Goal: Task Accomplishment & Management: Complete application form

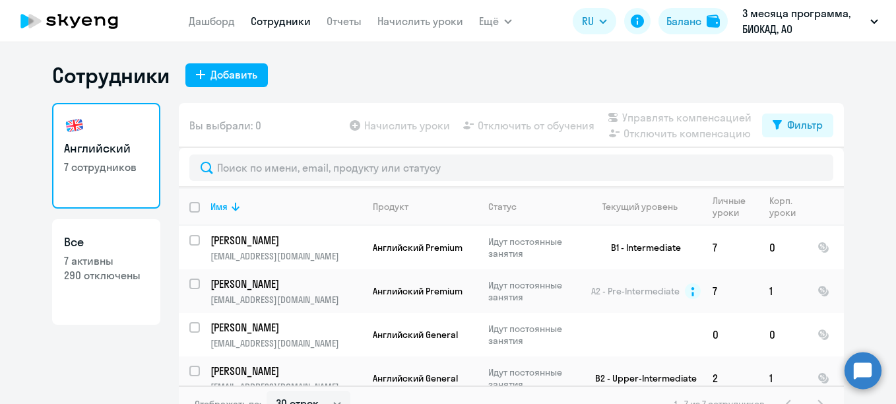
select select "30"
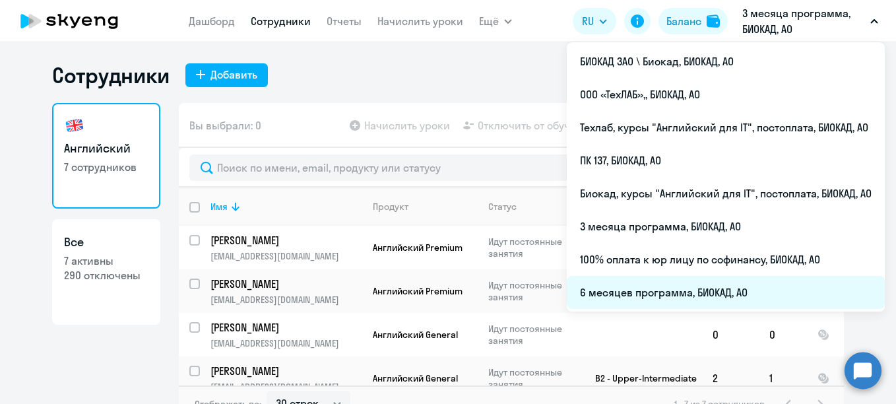
click at [658, 280] on li "6 месяцев программа, БИОКАД, АО" at bounding box center [726, 292] width 318 height 33
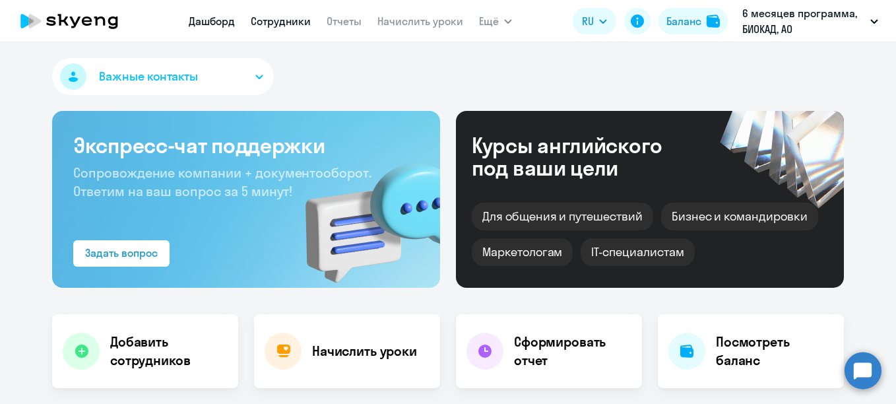
click at [270, 15] on link "Сотрудники" at bounding box center [281, 21] width 60 height 13
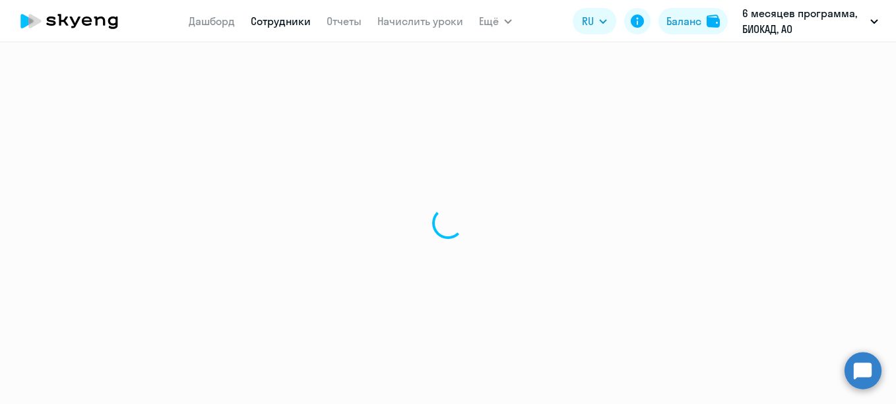
select select "30"
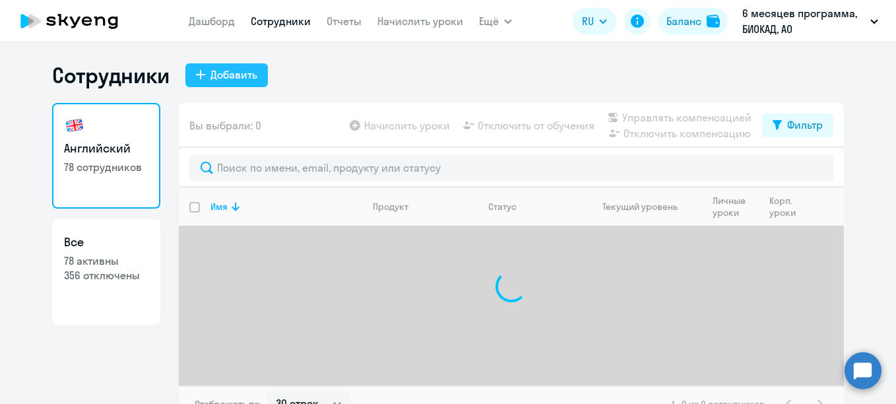
click at [230, 69] on div "Добавить" at bounding box center [233, 75] width 47 height 16
select select "english_adult_not_native_speaker"
select select "3"
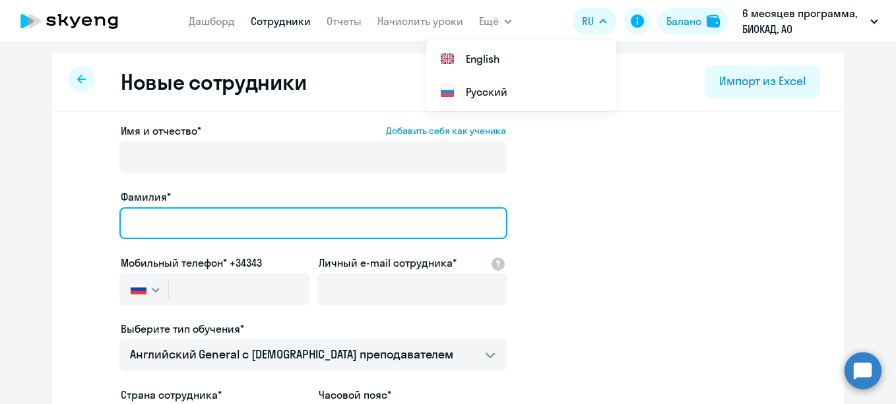
click at [168, 214] on input "Фамилия*" at bounding box center [313, 223] width 388 height 32
paste input "Хмелевский Михаил Сергеевич"
click at [193, 220] on input "Хмелевский Михаил Сергеевич" at bounding box center [313, 223] width 388 height 32
click at [195, 221] on input "Хмелевский Михаил Сергеевич" at bounding box center [313, 223] width 388 height 32
drag, startPoint x: 193, startPoint y: 220, endPoint x: 359, endPoint y: 239, distance: 166.6
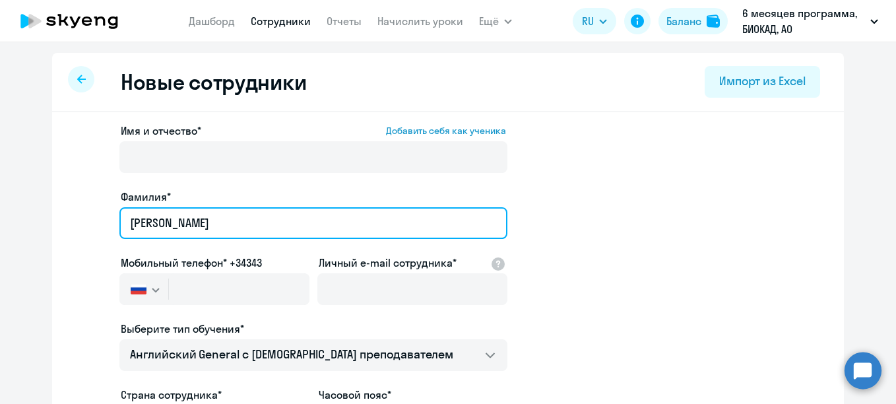
click at [359, 239] on div "Фамилия* Хмелевский Михаил Сергеевич" at bounding box center [313, 216] width 388 height 55
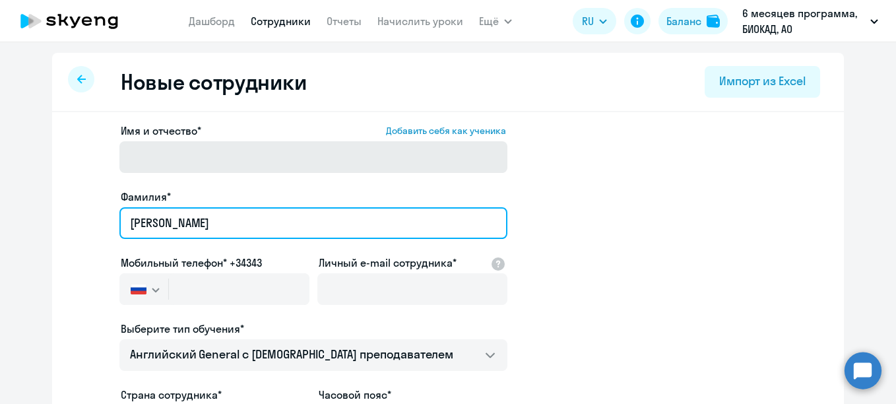
type input "Хмелевский"
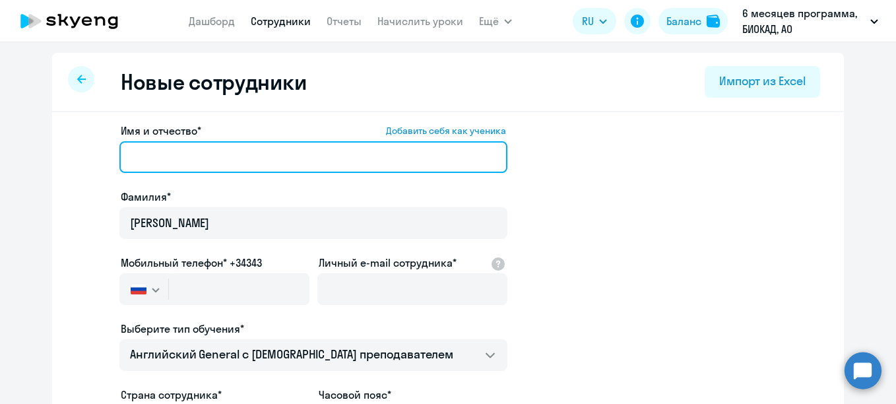
click at [227, 156] on input "Имя и отчество* Добавить себя как ученика" at bounding box center [313, 157] width 388 height 32
paste input "Михаил Сергеевич"
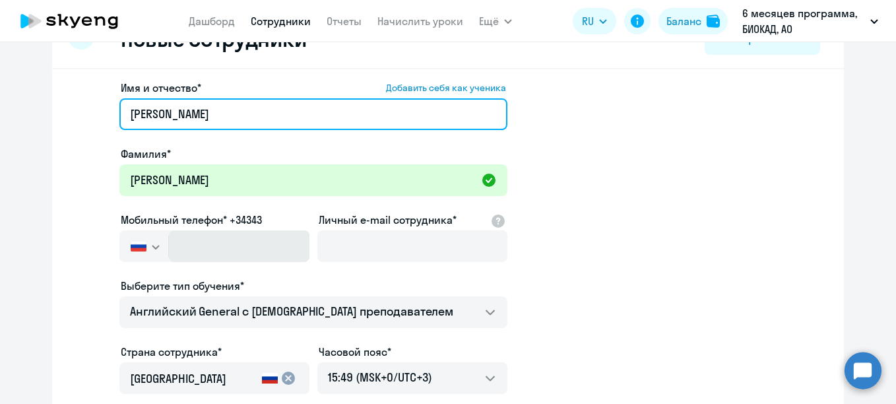
scroll to position [66, 0]
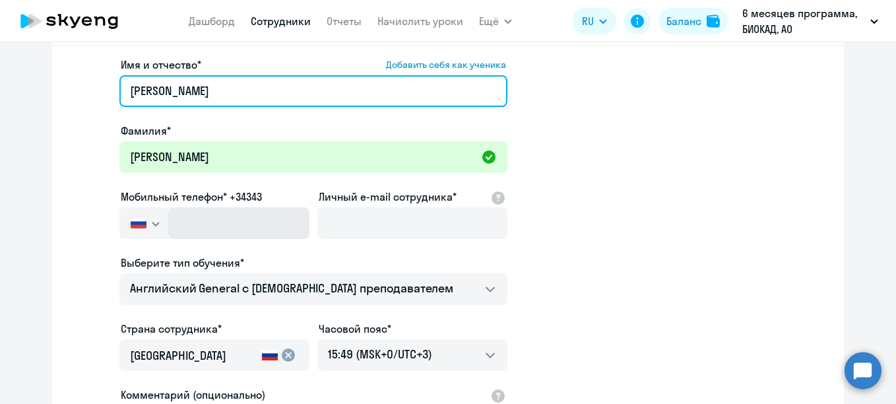
type input "Михаил Сергеевич"
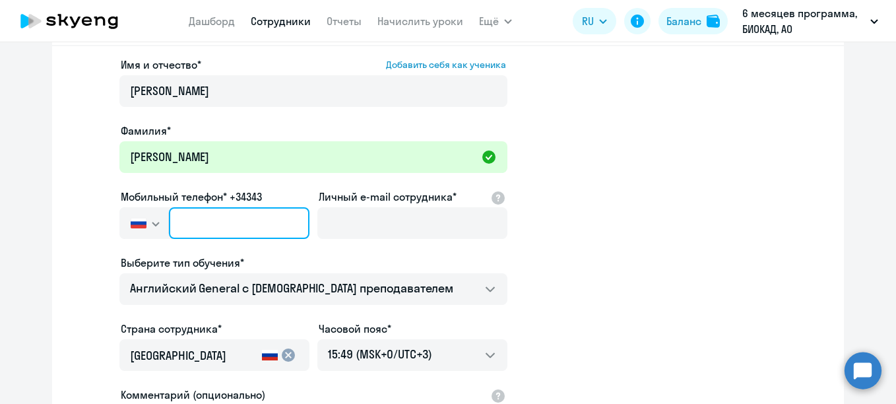
click at [185, 226] on input "text" at bounding box center [239, 223] width 141 height 32
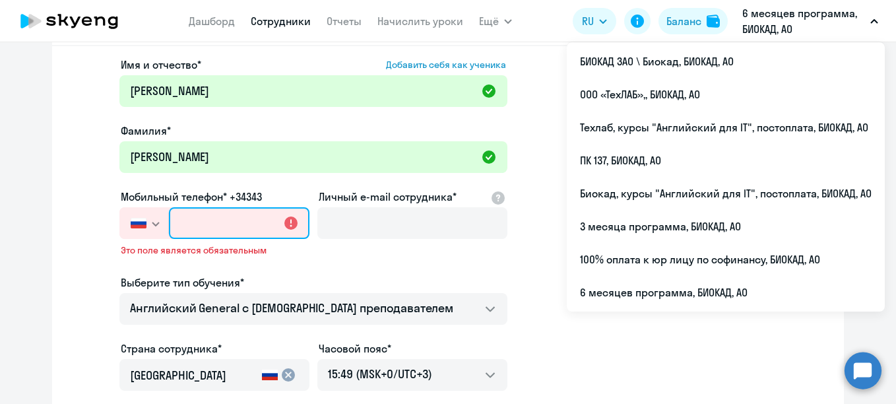
paste input "+7 926 336-20-94"
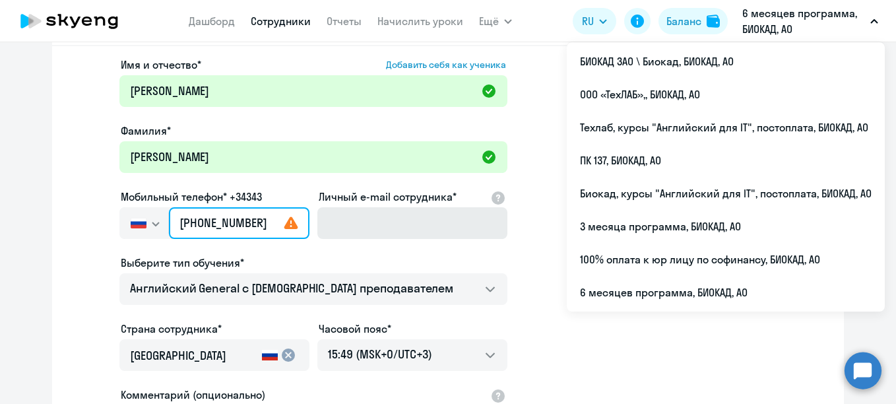
type input "+7 926 336-20-94"
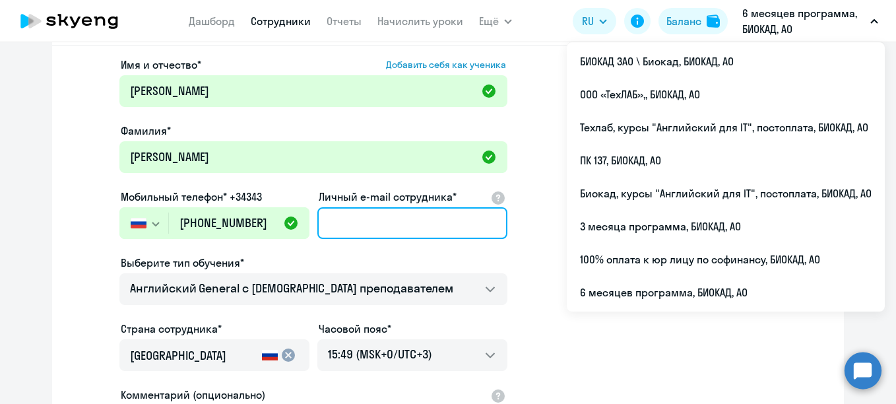
click at [347, 226] on input "Личный e-mail сотрудника*" at bounding box center [412, 223] width 190 height 32
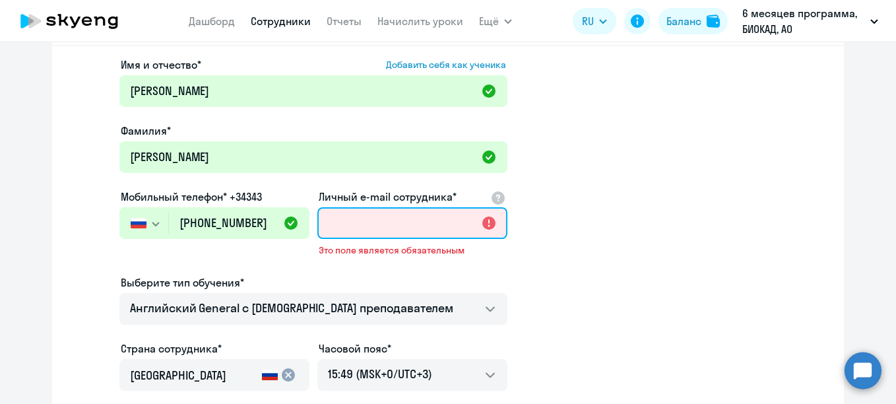
paste input "[EMAIL_ADDRESS][DOMAIN_NAME]"
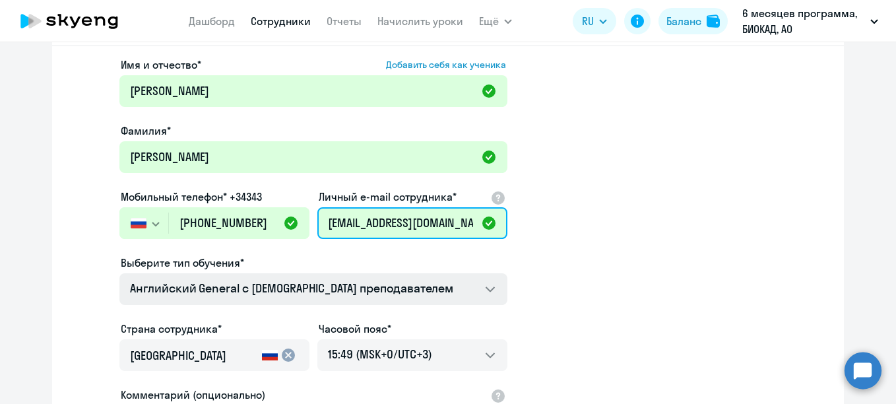
type input "[EMAIL_ADDRESS][DOMAIN_NAME]"
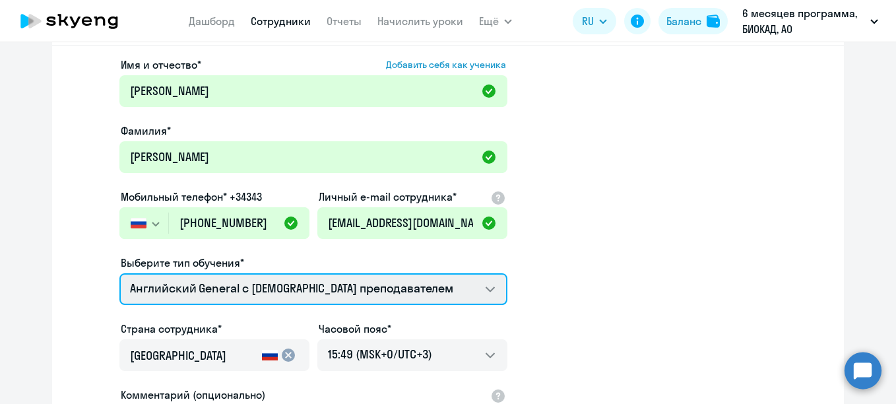
click at [243, 286] on select "Английский General с англоговорящим преподавателем Английский General с русског…" at bounding box center [313, 289] width 388 height 32
select select "english_adult_not_native_speaker_premium"
click at [119, 273] on select "Английский General с англоговорящим преподавателем Английский General с русског…" at bounding box center [313, 289] width 388 height 32
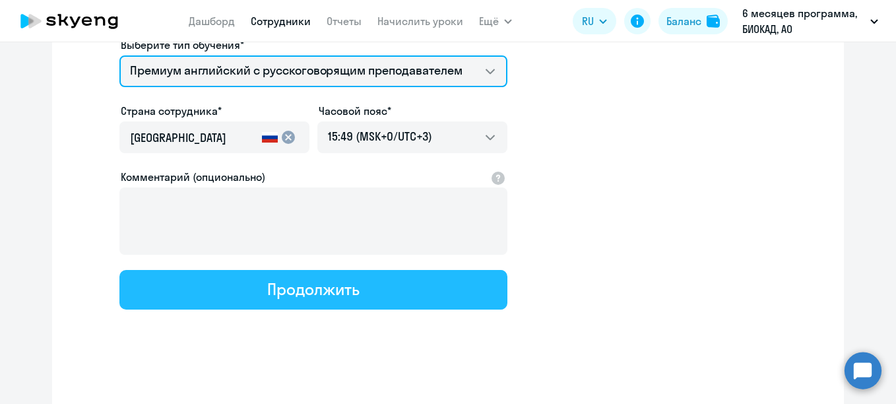
scroll to position [288, 0]
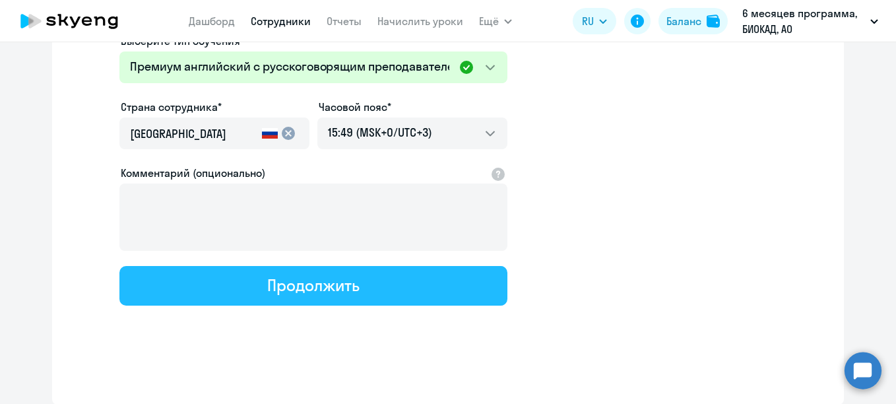
click at [298, 292] on div "Продолжить" at bounding box center [313, 284] width 92 height 21
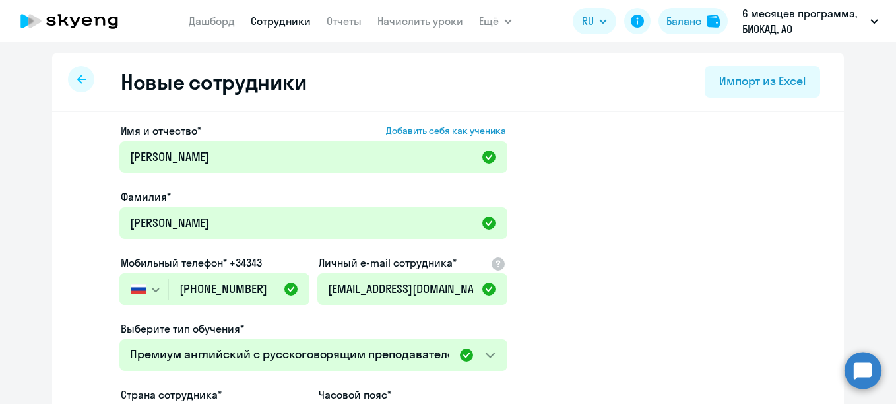
select select "english_adult_not_native_speaker_premium"
select select "3"
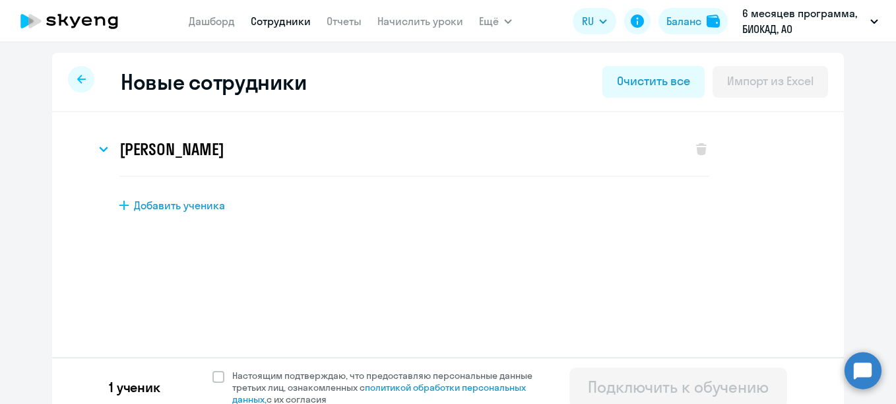
scroll to position [0, 0]
click at [252, 385] on span "Настоящим подтверждаю, что предоставляю персональные данные третьих лиц, ознако…" at bounding box center [390, 387] width 316 height 36
click at [212, 369] on input "Настоящим подтверждаю, что предоставляю персональные данные третьих лиц, ознако…" at bounding box center [212, 369] width 1 height 1
checkbox input "true"
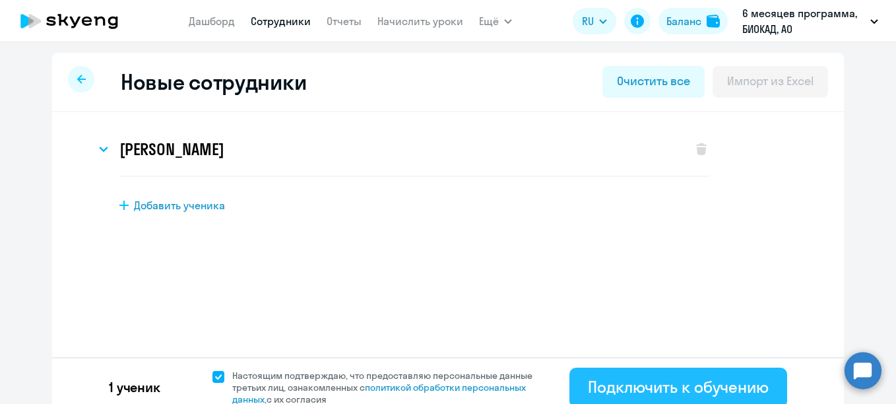
click at [674, 381] on div "Подключить к обучению" at bounding box center [678, 386] width 181 height 21
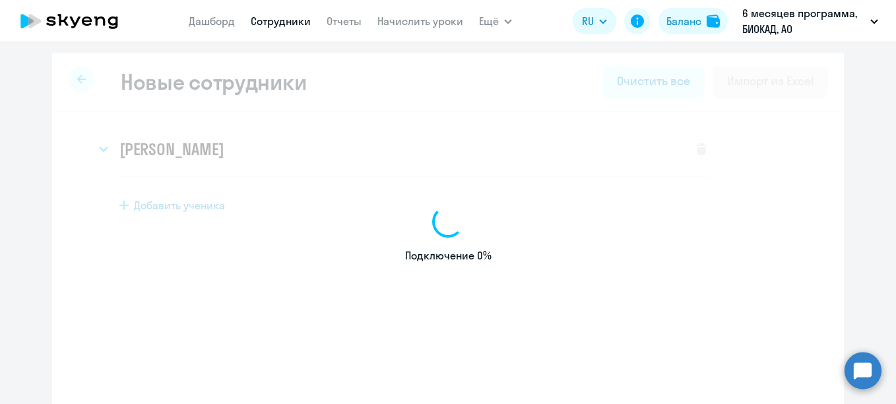
select select "english_adult_not_native_speaker"
select select "3"
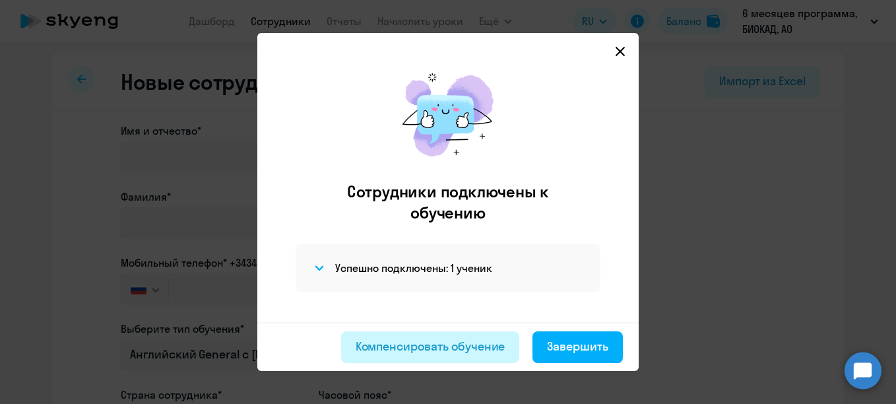
click at [420, 346] on div "Компенсировать обучение" at bounding box center [431, 346] width 150 height 17
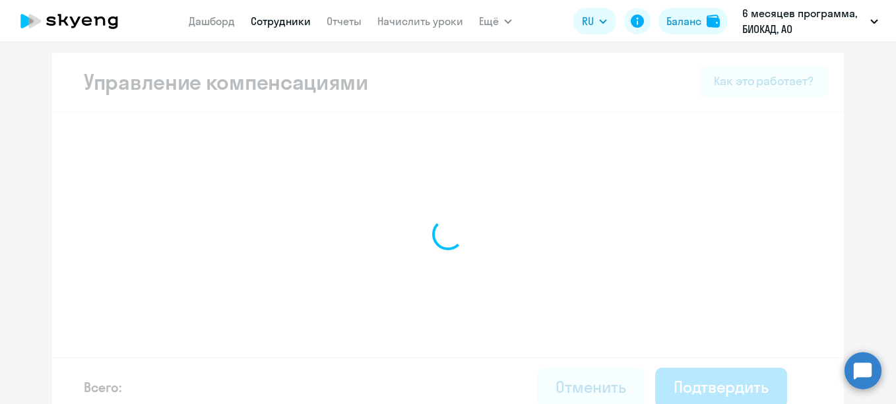
select select "MONTHLY"
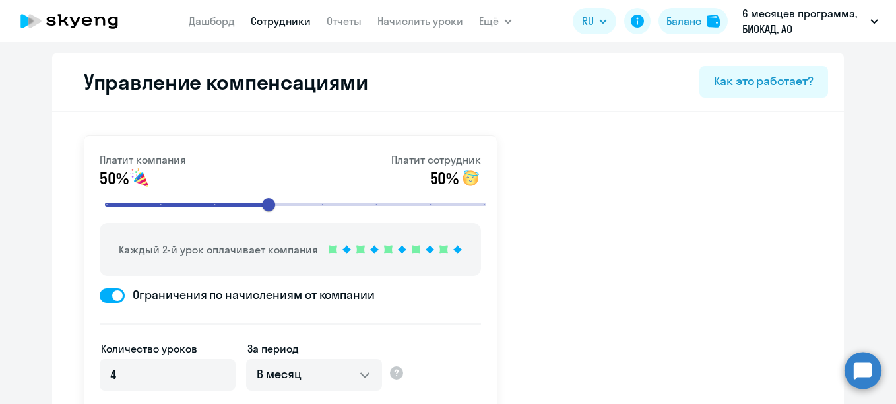
scroll to position [4012, 0]
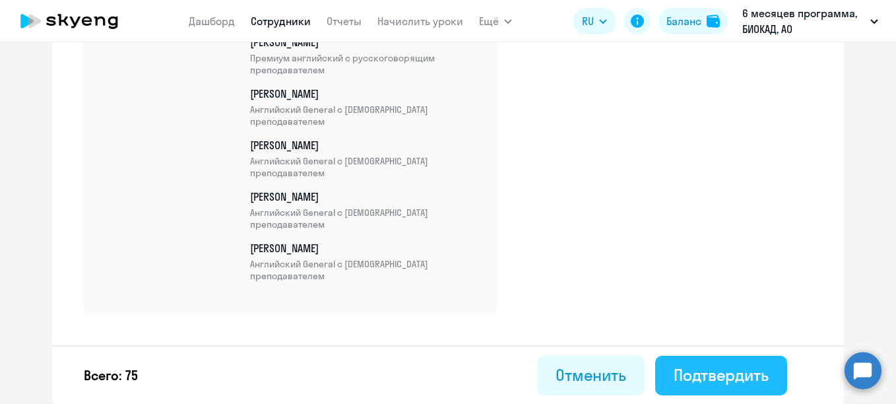
click at [720, 384] on div "Подтвердить" at bounding box center [721, 374] width 95 height 21
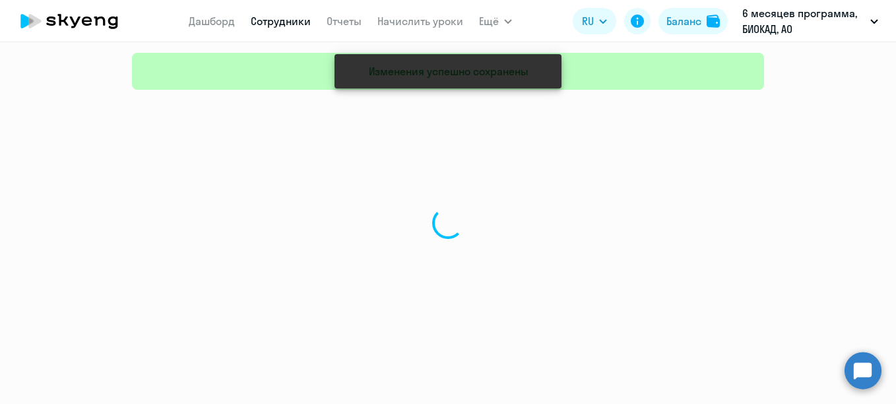
select select "30"
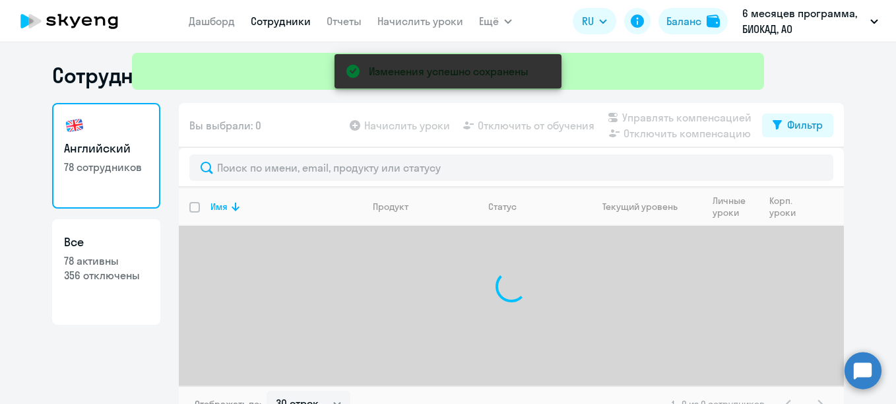
click at [295, 149] on div at bounding box center [511, 168] width 665 height 40
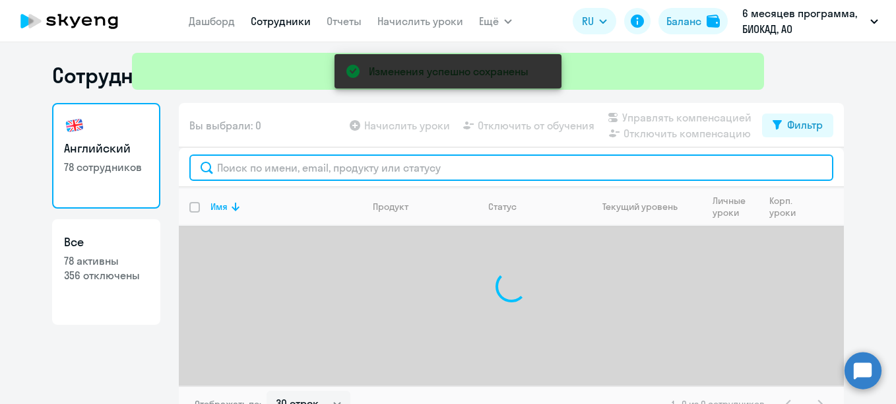
click at [294, 166] on input "text" at bounding box center [511, 167] width 644 height 26
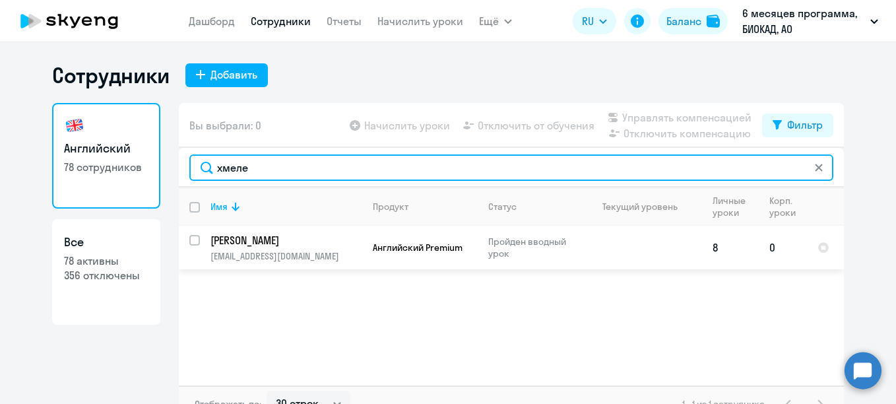
type input "хмеле"
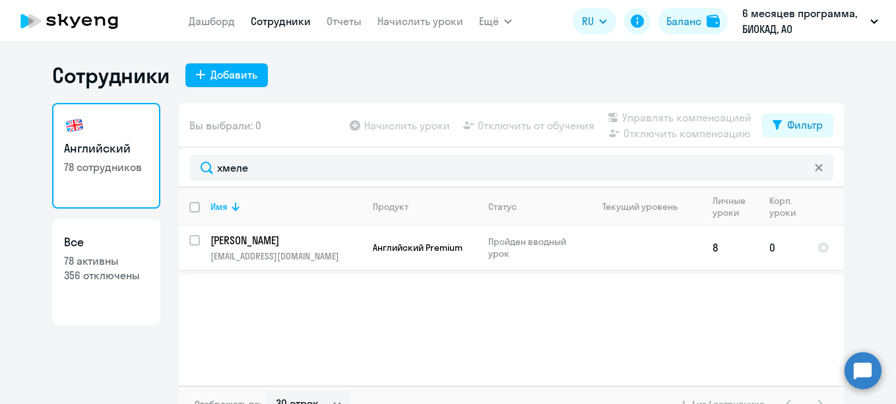
click at [191, 240] on input "select row 16503409" at bounding box center [202, 248] width 26 height 26
checkbox input "true"
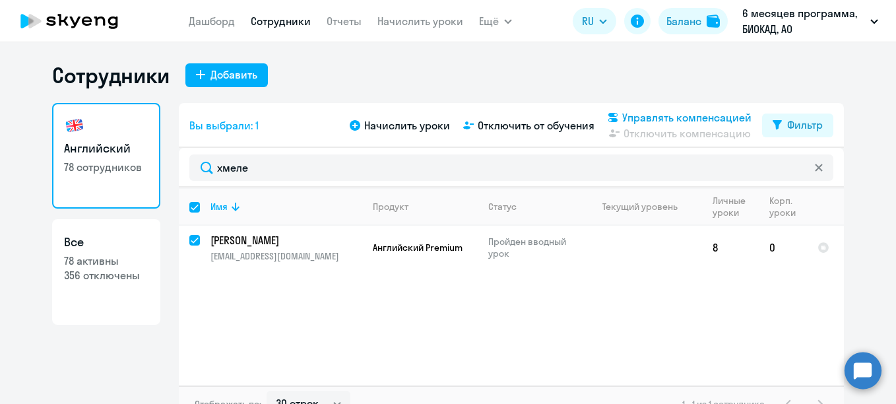
click at [670, 117] on span "Управлять компенсацией" at bounding box center [686, 118] width 129 height 16
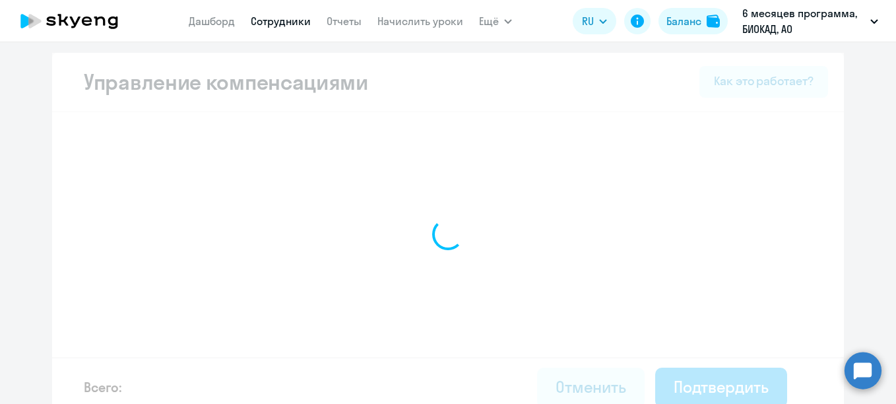
select select "MONTHLY"
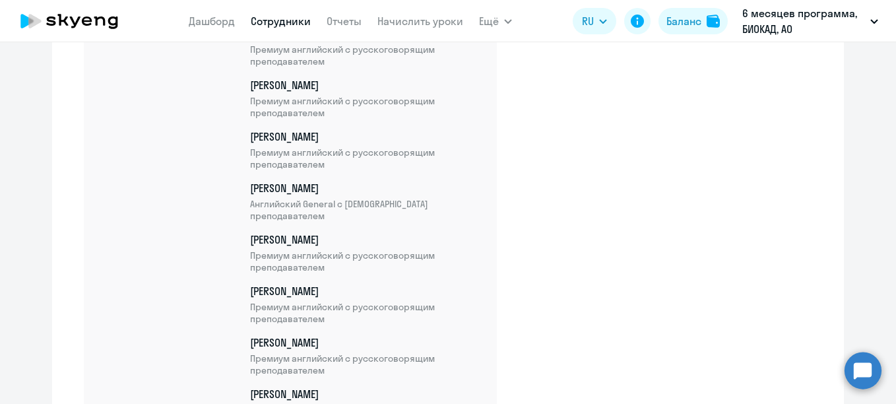
scroll to position [4107, 0]
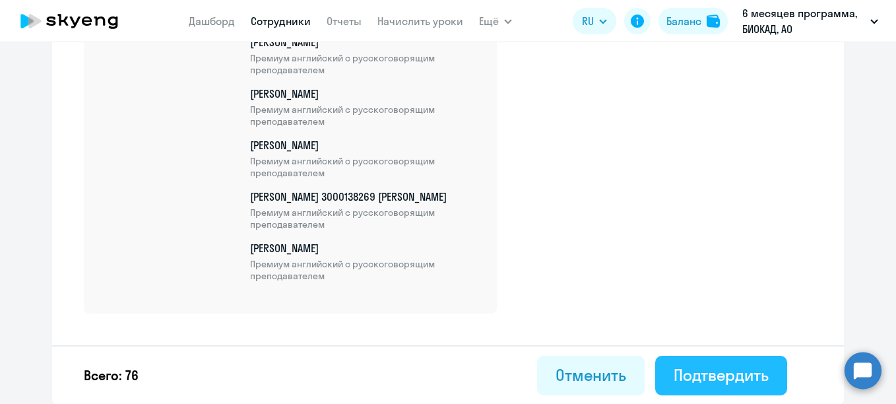
click at [745, 377] on div "Подтвердить" at bounding box center [721, 374] width 95 height 21
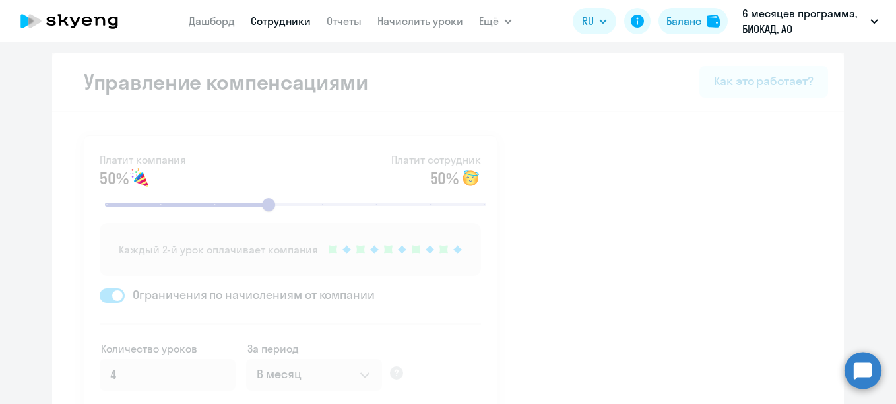
select select "30"
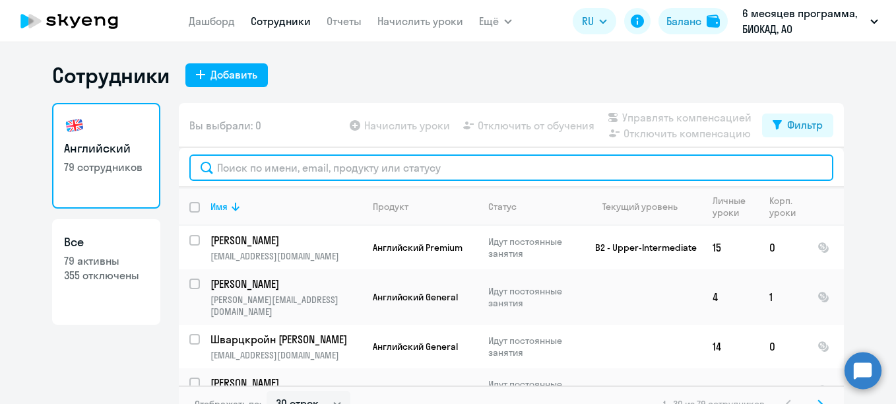
click at [259, 169] on input "text" at bounding box center [511, 167] width 644 height 26
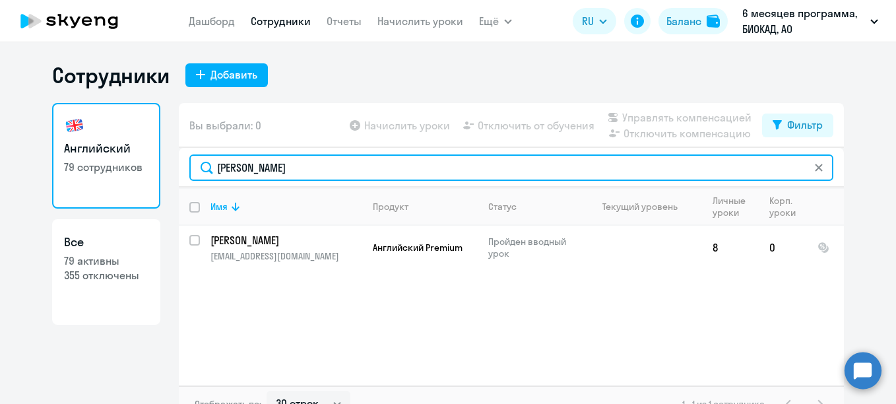
type input "хмелев"
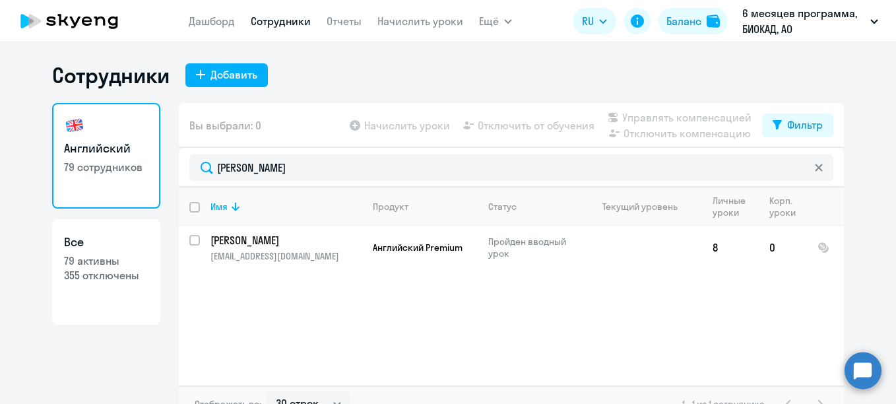
click at [848, 228] on ng-component "Сотрудники Добавить Английский 79 сотрудников Все 79 активны 355 отключены Вы в…" at bounding box center [448, 242] width 896 height 360
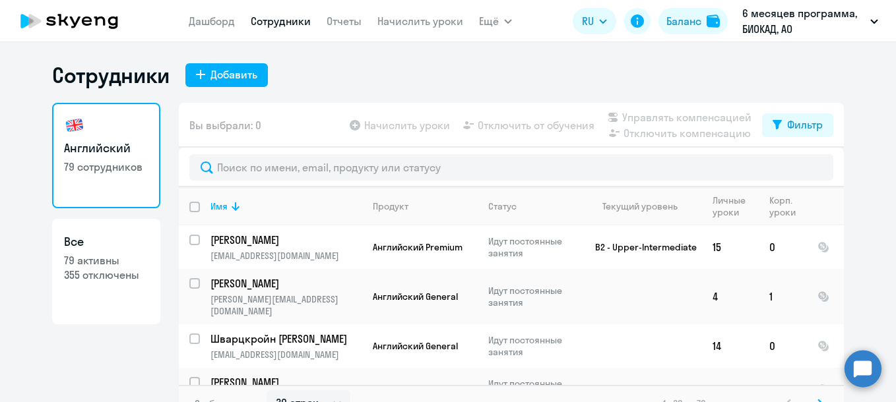
select select "30"
